Goal: Task Accomplishment & Management: Complete application form

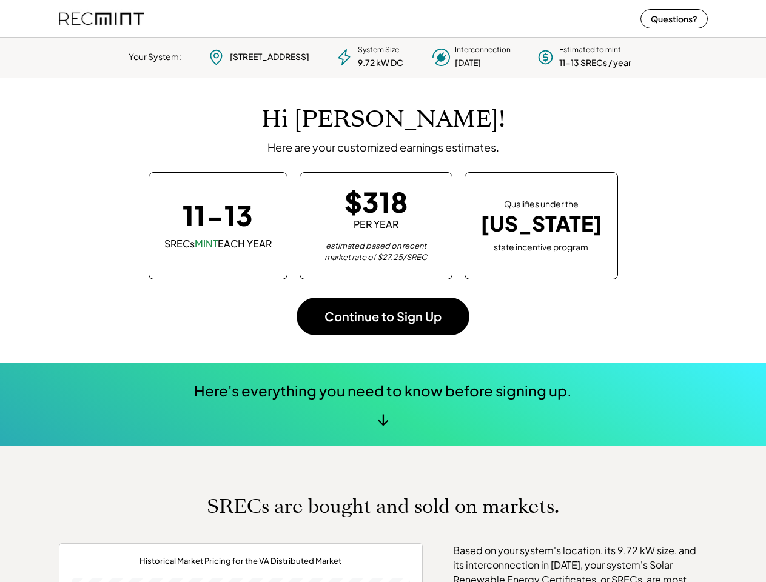
scroll to position [170, 339]
